Goal: Task Accomplishment & Management: Use online tool/utility

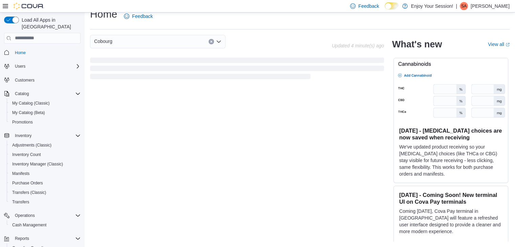
scroll to position [167, 0]
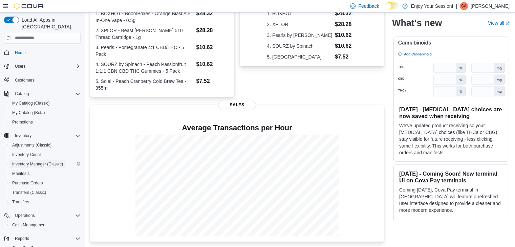
click at [35, 162] on span "Inventory Manager (Classic)" at bounding box center [37, 164] width 51 height 5
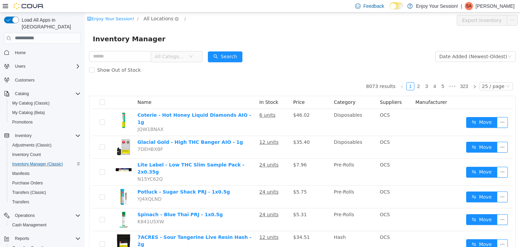
click at [167, 20] on span "All Locations" at bounding box center [161, 19] width 40 height 8
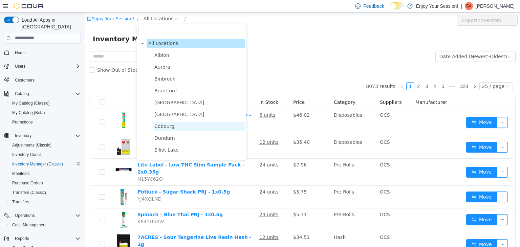
click at [160, 126] on span "Cobourg" at bounding box center [164, 125] width 20 height 5
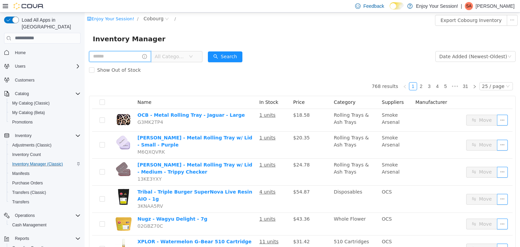
click at [129, 56] on input "text" at bounding box center [120, 56] width 62 height 11
type input "*****"
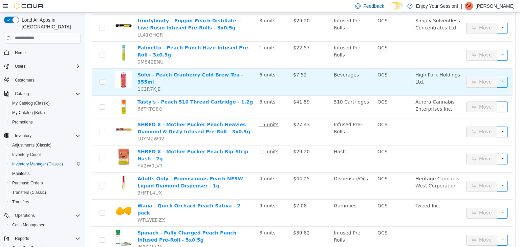
scroll to position [504, 0]
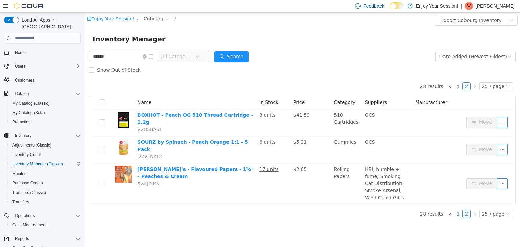
click at [461, 210] on link "1" at bounding box center [458, 213] width 7 height 7
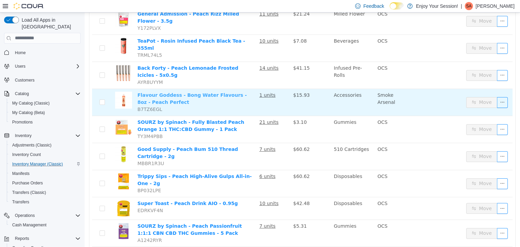
scroll to position [102, 0]
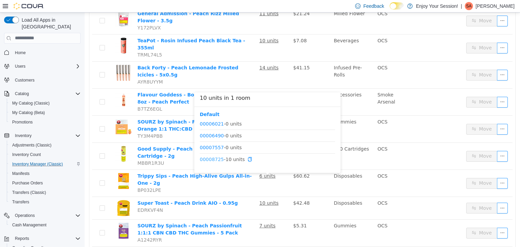
click at [210, 161] on link "00008725" at bounding box center [212, 158] width 24 height 5
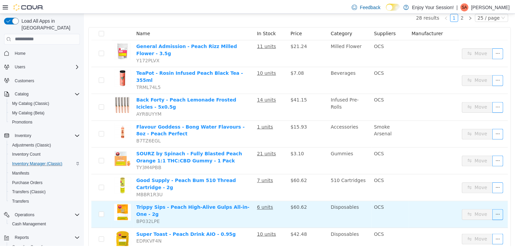
scroll to position [0, 0]
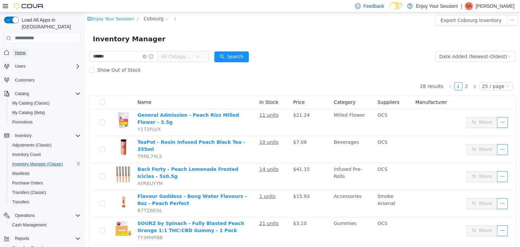
drag, startPoint x: 22, startPoint y: 45, endPoint x: 78, endPoint y: 4, distance: 69.5
click at [22, 50] on span "Home" at bounding box center [20, 52] width 11 height 5
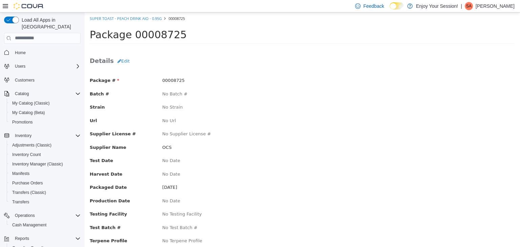
click at [172, 81] on span "00008725" at bounding box center [173, 80] width 22 height 5
copy span "00008725"
